Goal: Check status: Check status

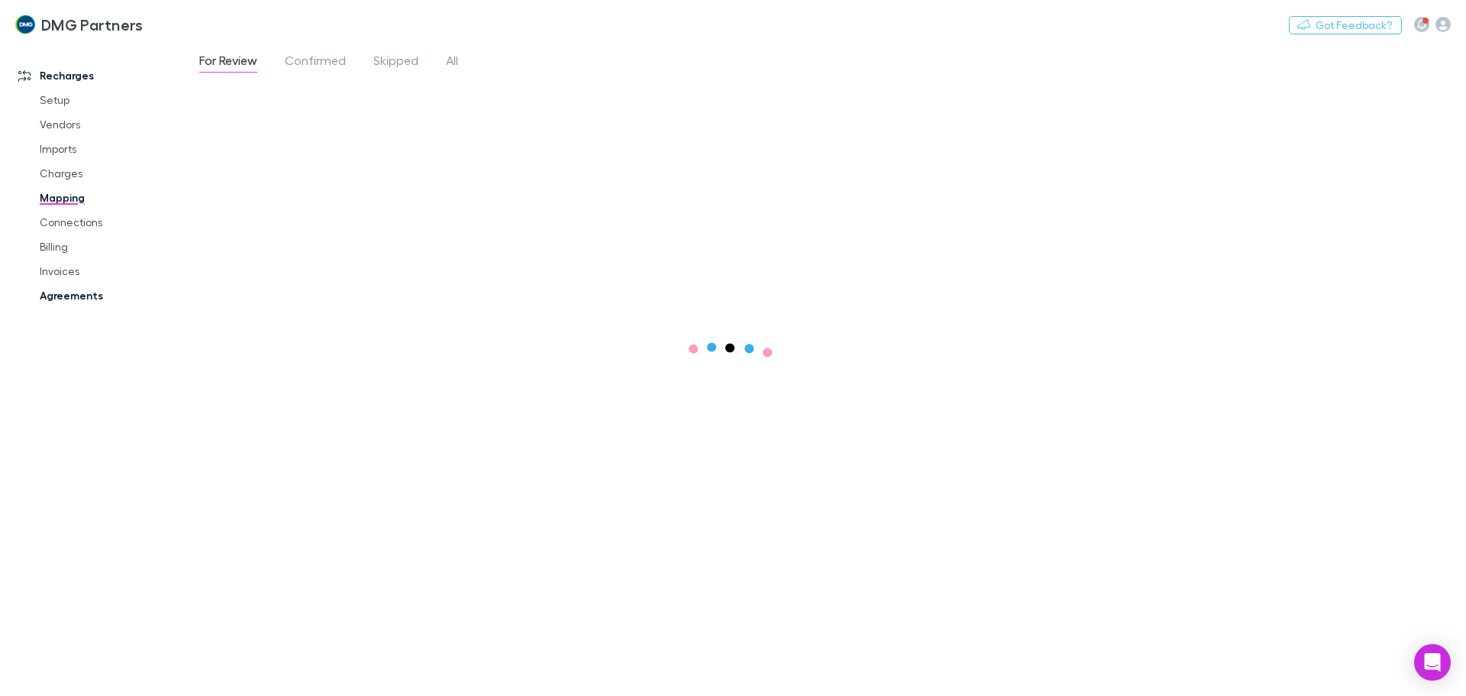
click at [48, 296] on link "Agreements" at bounding box center [115, 295] width 182 height 24
click at [53, 273] on link "Invoices" at bounding box center [115, 271] width 182 height 24
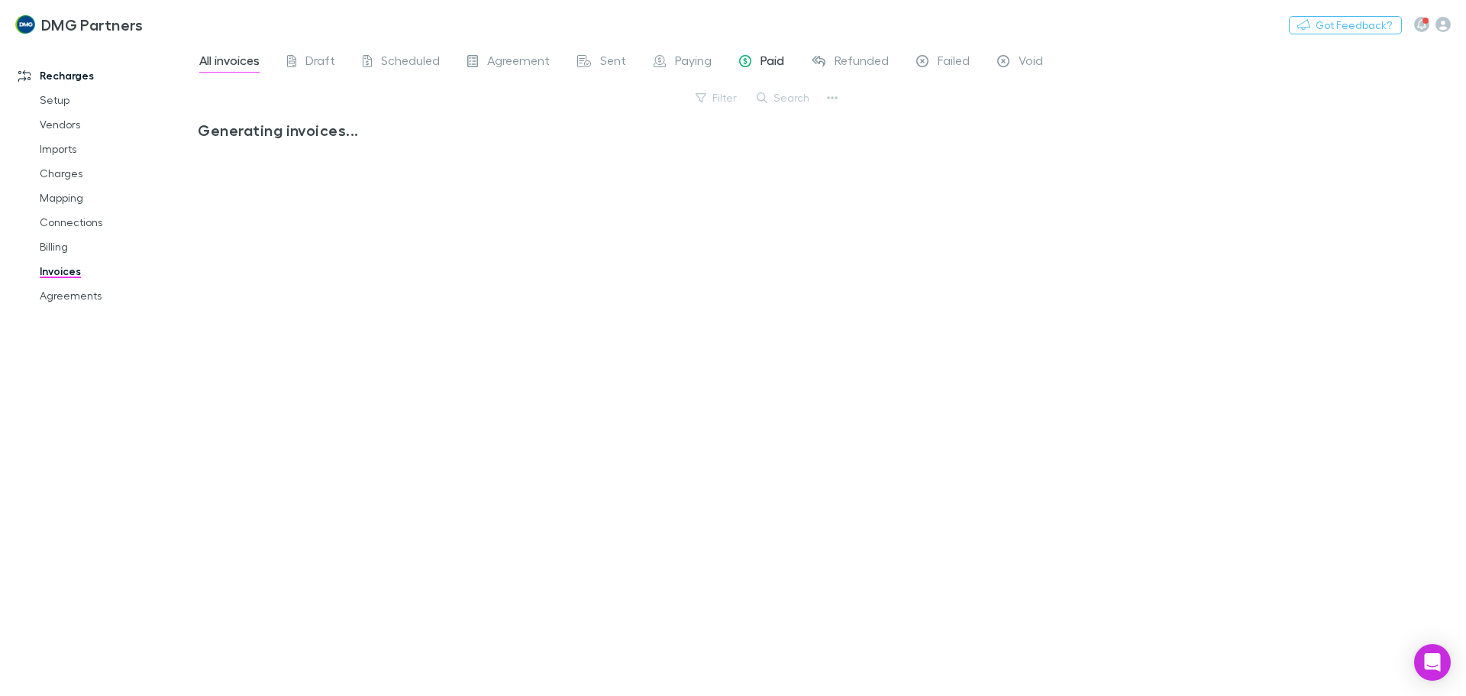
click at [770, 63] on span "Paid" at bounding box center [773, 63] width 24 height 20
click at [947, 62] on span "Failed" at bounding box center [954, 63] width 32 height 20
